Goal: Find specific page/section: Find specific page/section

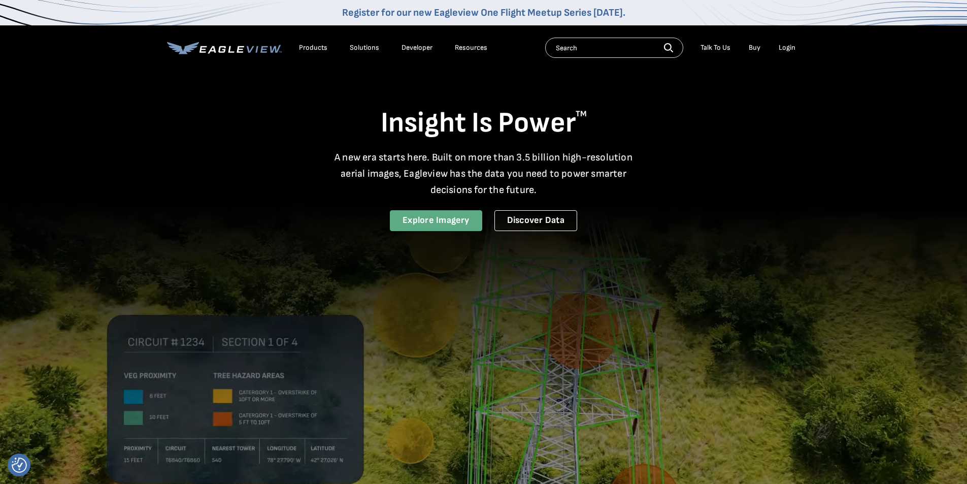
click at [457, 228] on link "Explore Imagery" at bounding box center [436, 220] width 92 height 21
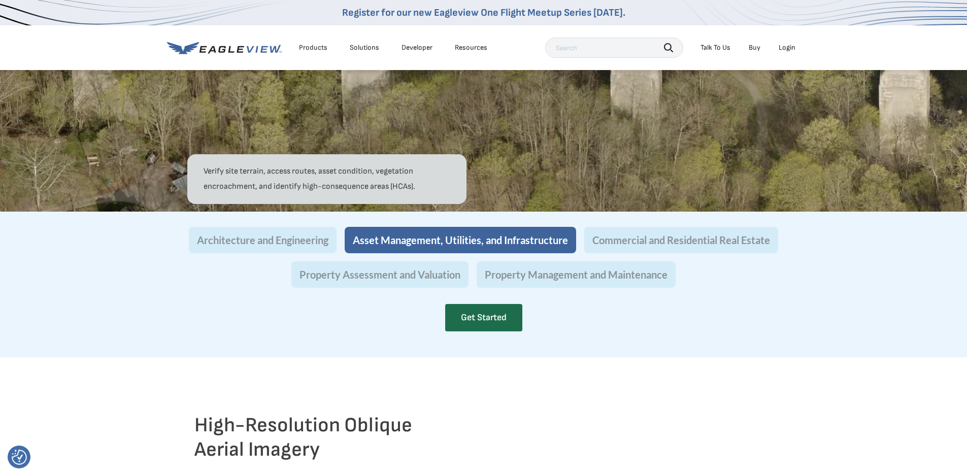
scroll to position [1015, 0]
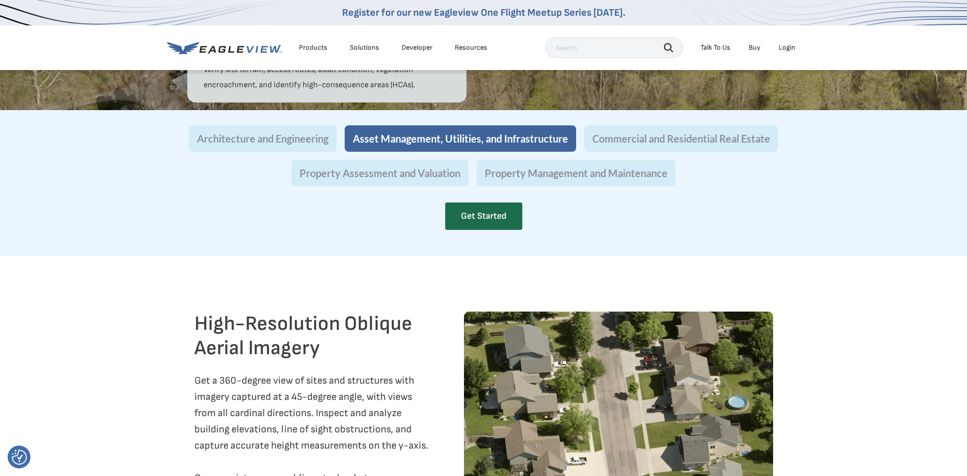
click at [718, 152] on button "Commercial and Residential Real Estate" at bounding box center [681, 138] width 194 height 26
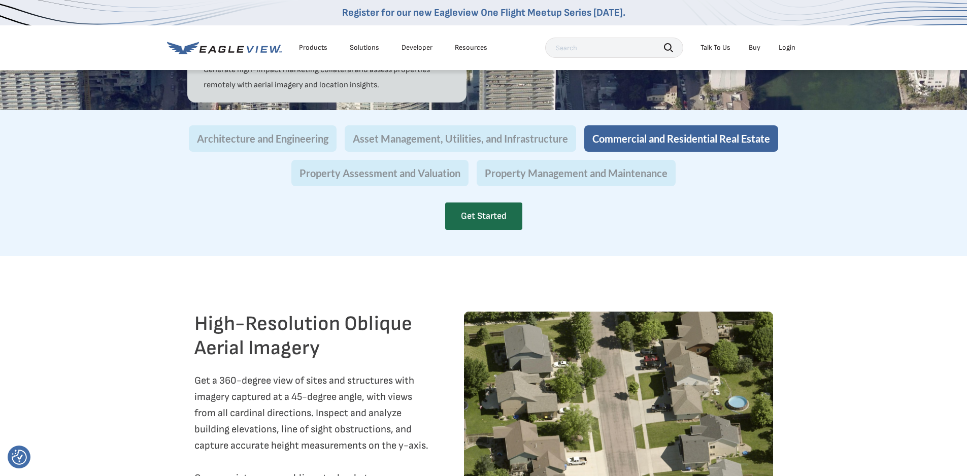
click at [718, 161] on div "Architecture and Engineering Asset Management, Utilities, and Infrastructure Co…" at bounding box center [484, 155] width 594 height 61
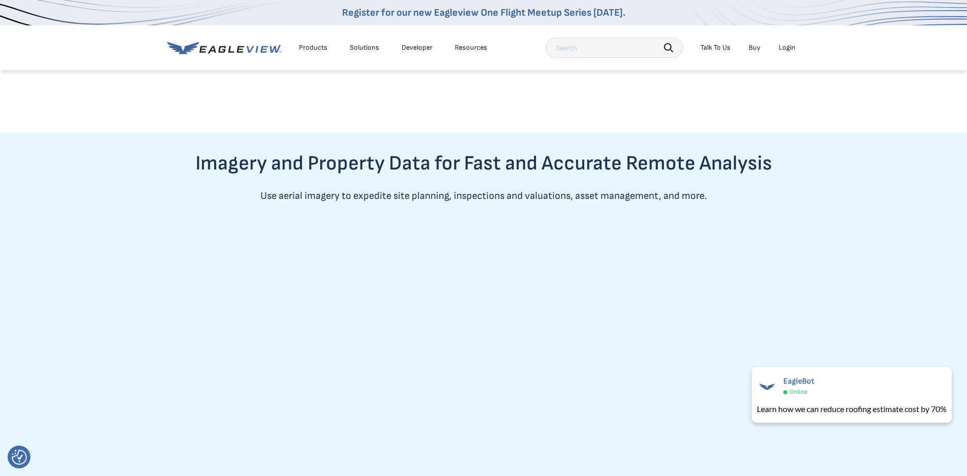
scroll to position [102, 0]
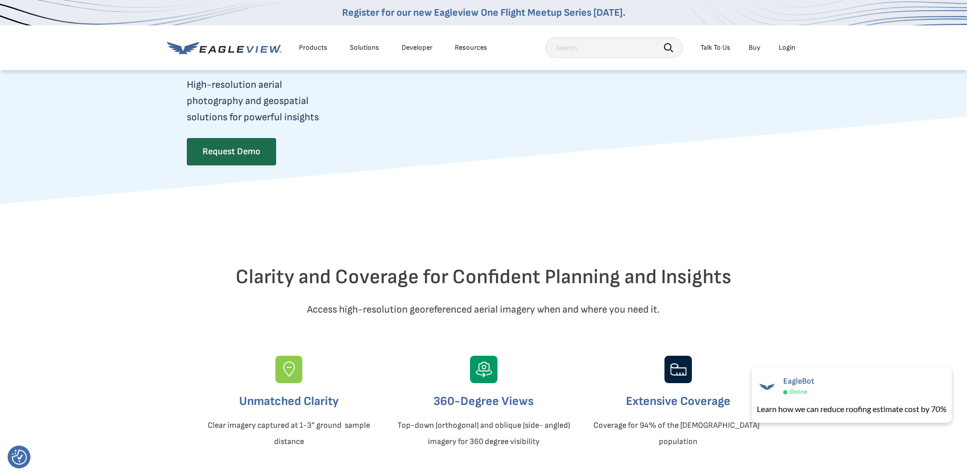
click at [625, 52] on input "text" at bounding box center [614, 48] width 138 height 20
drag, startPoint x: 586, startPoint y: 65, endPoint x: 596, endPoint y: 60, distance: 11.8
click at [594, 61] on div "Products Solutions Developer Resources Search Talk To Us Buy Login" at bounding box center [483, 47] width 633 height 45
click at [595, 44] on input "text" at bounding box center [614, 48] width 138 height 20
type input "103 e camino real boca raton"
